Goal: Information Seeking & Learning: Learn about a topic

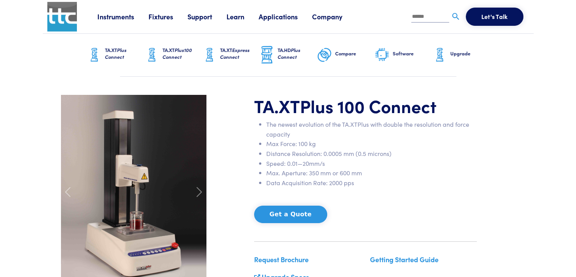
click at [308, 100] on span "Plus 100 Connect" at bounding box center [368, 105] width 137 height 24
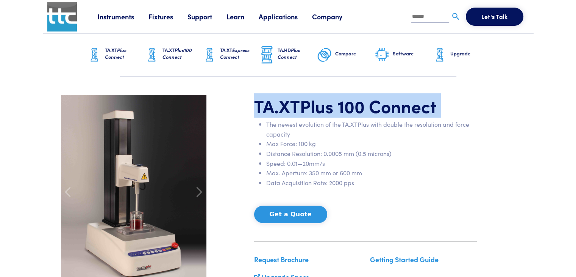
click at [307, 99] on span "Plus 100 Connect" at bounding box center [368, 105] width 137 height 24
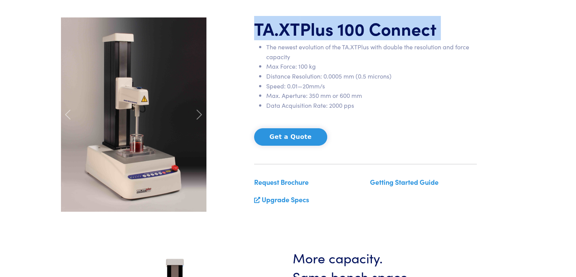
scroll to position [152, 0]
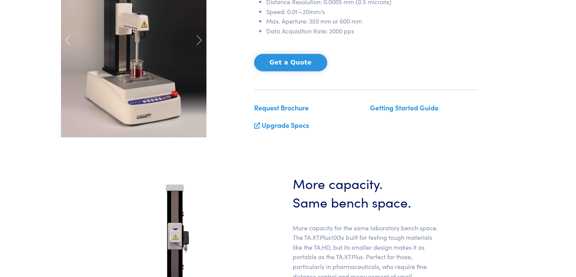
click at [350, 143] on section "TA.XT Plus 100 Connect The newest evolution of the TA.XTPlus with double the re…" at bounding box center [288, 40] width 491 height 230
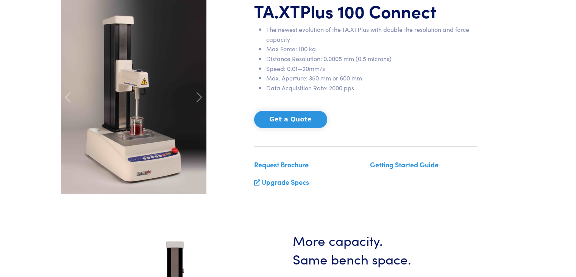
scroll to position [38, 0]
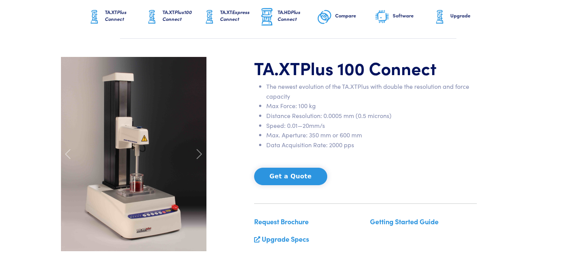
click at [385, 125] on li "Speed: 0.01—20mm/s" at bounding box center [371, 126] width 211 height 10
click at [237, 143] on div "TA.XT Plus 100 Connect The newest evolution of the TA.XTPlus with double the re…" at bounding box center [288, 154] width 464 height 194
click at [199, 152] on span at bounding box center [199, 154] width 12 height 12
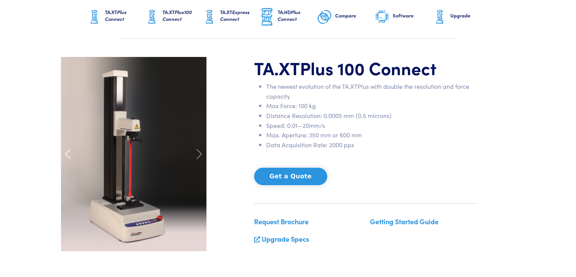
click at [71, 151] on span at bounding box center [68, 154] width 12 height 12
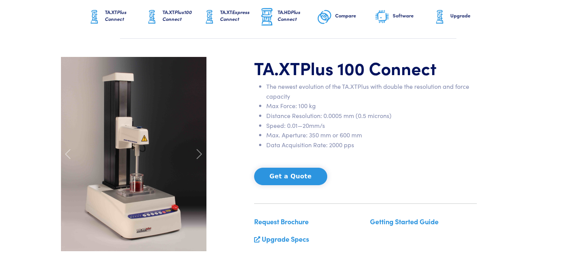
click at [403, 114] on li "Distance Resolution: 0.0005 mm (0.5 microns)" at bounding box center [371, 116] width 211 height 10
click at [364, 77] on span "Plus 100 Connect" at bounding box center [368, 67] width 137 height 24
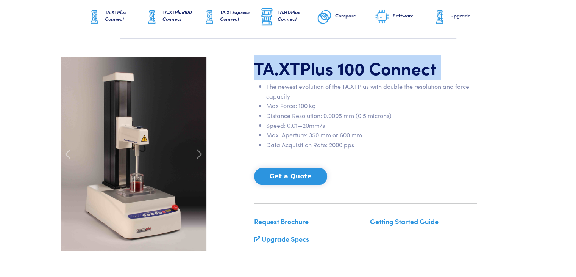
click at [364, 77] on span "Plus 100 Connect" at bounding box center [368, 67] width 137 height 24
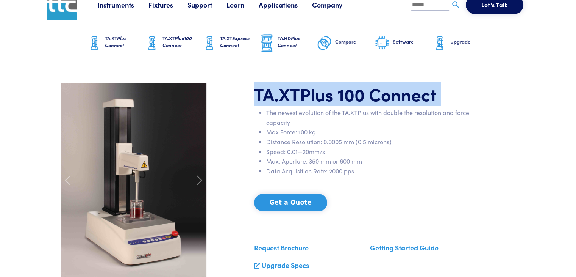
scroll to position [0, 0]
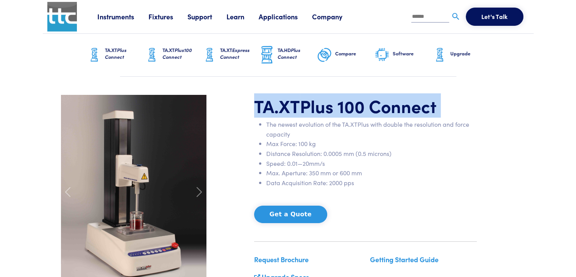
click at [447, 114] on h1 "TA.XT Plus 100 Connect" at bounding box center [365, 106] width 223 height 22
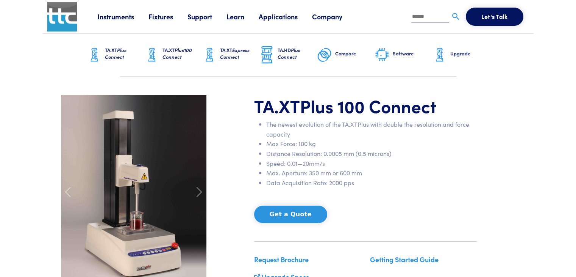
click at [421, 153] on li "Distance Resolution: 0.0005 mm (0.5 microns)" at bounding box center [371, 154] width 211 height 10
